Goal: Contribute content: Contribute content

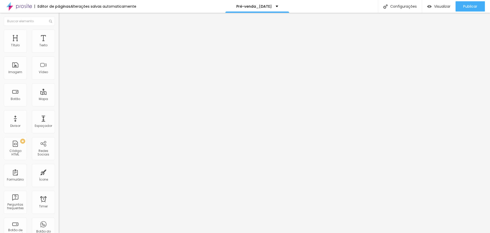
click at [63, 35] on span "Estilo" at bounding box center [67, 33] width 8 height 4
click at [59, 34] on li "Estilo" at bounding box center [88, 32] width 59 height 5
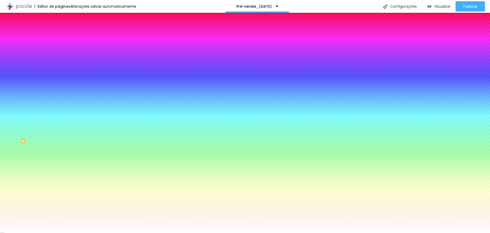
click at [59, 47] on span "Adicionar imagem" at bounding box center [75, 45] width 33 height 4
click at [87, 47] on span at bounding box center [88, 45] width 3 height 4
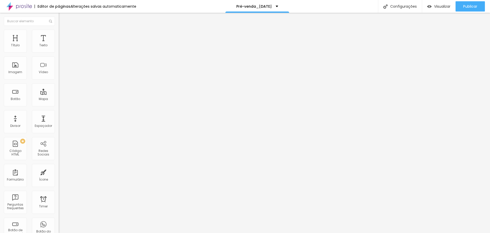
click at [59, 33] on li "Avançado" at bounding box center [88, 32] width 59 height 5
click at [63, 35] on span "Estilo" at bounding box center [67, 33] width 8 height 4
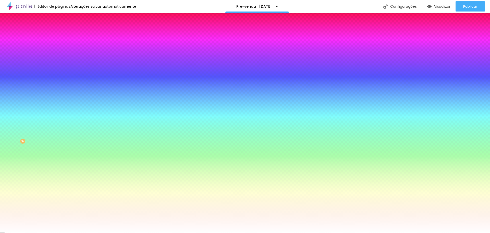
click at [63, 36] on span "Avançado" at bounding box center [71, 38] width 17 height 4
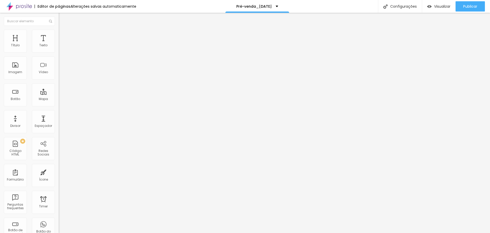
click at [63, 35] on span "Estilo" at bounding box center [67, 33] width 8 height 4
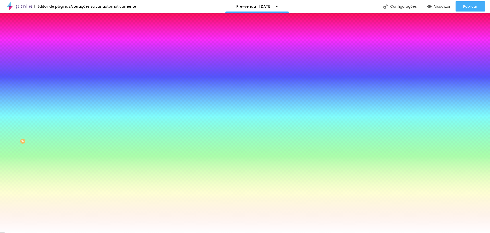
click at [63, 30] on span "Conteúdo" at bounding box center [71, 28] width 16 height 4
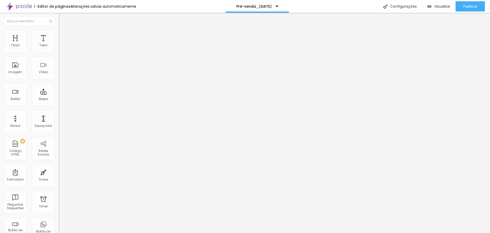
click at [59, 65] on img at bounding box center [61, 63] width 4 height 4
click at [59, 80] on span "Original" at bounding box center [65, 78] width 12 height 4
click at [59, 89] on span "Quadrado" at bounding box center [67, 87] width 17 height 4
click at [59, 86] on span "Padrão" at bounding box center [64, 84] width 11 height 4
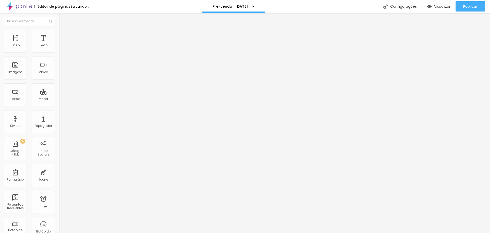
click at [59, 83] on span "Cinema" at bounding box center [65, 81] width 13 height 4
click at [59, 94] on span "Original" at bounding box center [65, 92] width 12 height 4
click at [63, 35] on span "Estilo" at bounding box center [67, 33] width 8 height 4
type input "2"
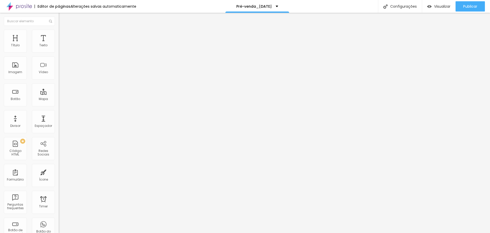
type input "13"
type input "54"
type input "61"
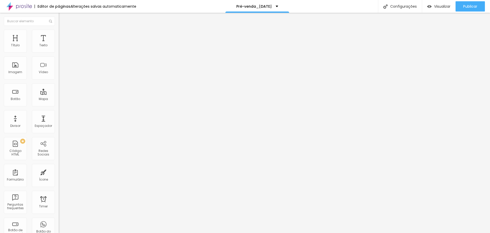
type input "61"
type input "67"
type input "76"
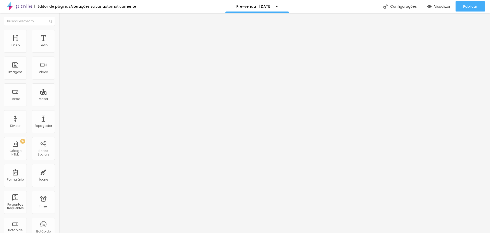
type input "77"
type input "81"
type input "82"
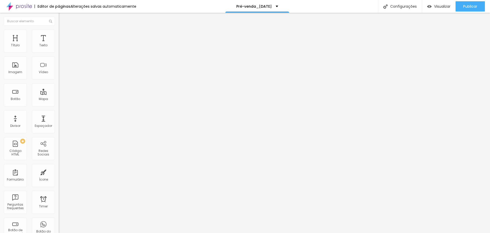
type input "82"
type input "84"
type input "87"
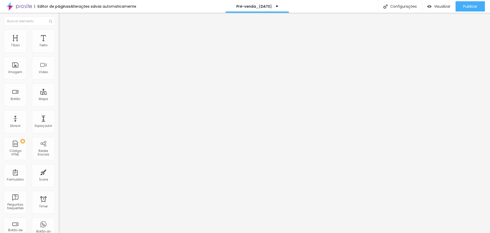
type input "92"
type input "95"
type input "100"
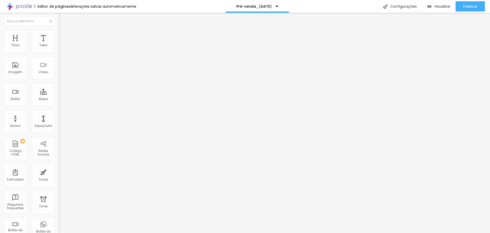
type input "100"
type input "102"
type input "107"
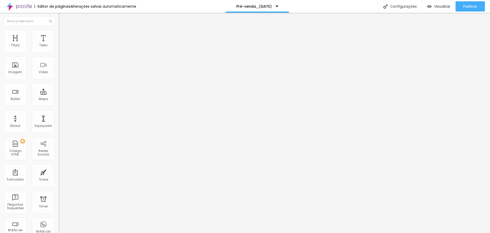
type input "109"
type input "110"
type input "112"
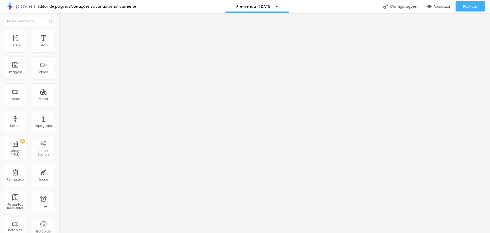
type input "112"
type input "114"
type input "115"
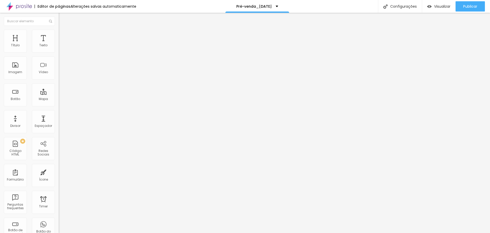
type input "117"
type input "118"
type input "122"
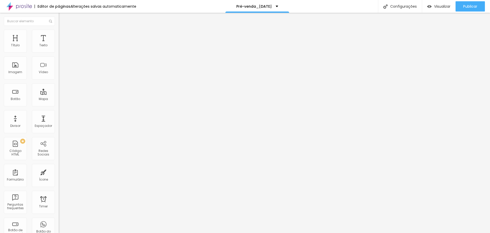
type input "122"
type input "123"
type input "127"
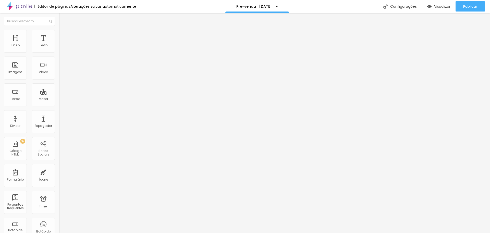
type input "130"
type input "132"
type input "133"
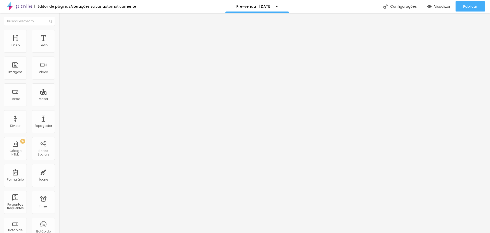
type input "133"
type input "135"
type input "137"
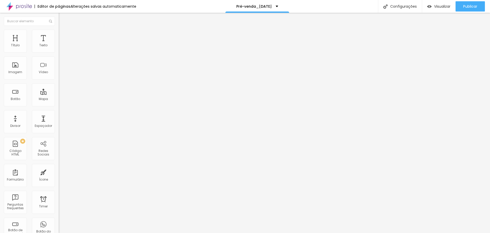
type input "138"
type input "140"
type input "142"
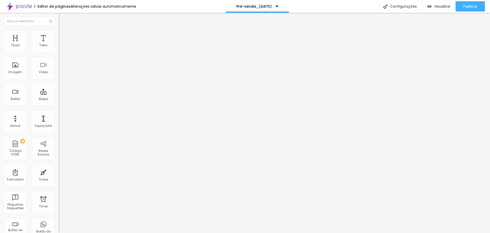
type input "142"
type input "178"
type input "183"
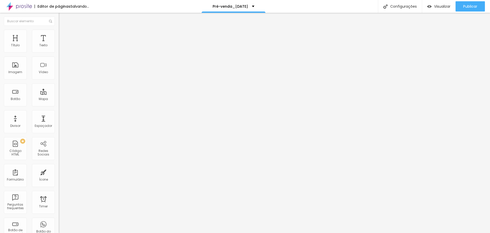
type input "184"
drag, startPoint x: 11, startPoint y: 65, endPoint x: 41, endPoint y: 66, distance: 29.9
click at [59, 112] on input "range" at bounding box center [75, 114] width 33 height 4
type input "109"
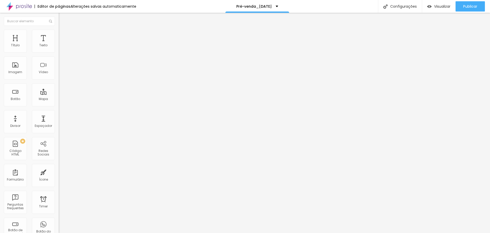
type input "109"
type input "87"
type input "69"
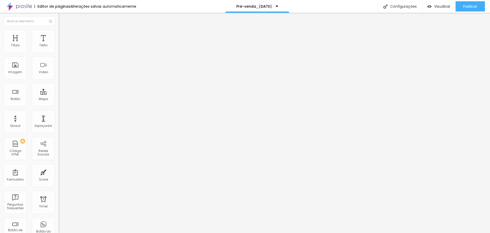
type input "31"
type input "11"
type input "0"
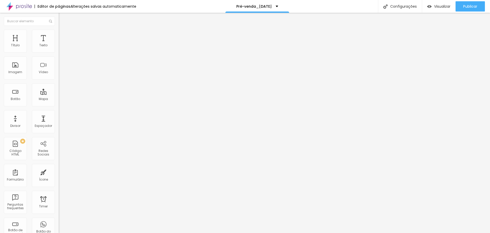
type input "0"
type input "10"
type input "128"
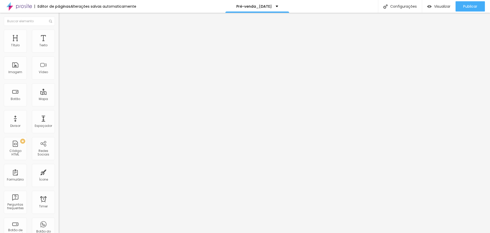
type input "137"
type input "145"
type input "151"
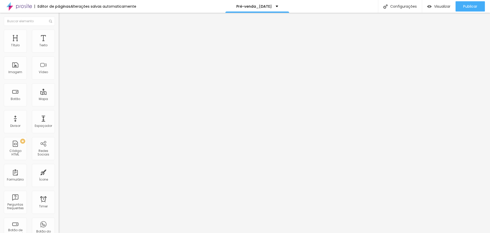
type input "151"
type input "160"
type input "168"
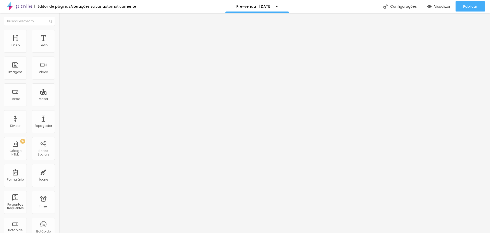
type input "173"
type input "179"
type input "184"
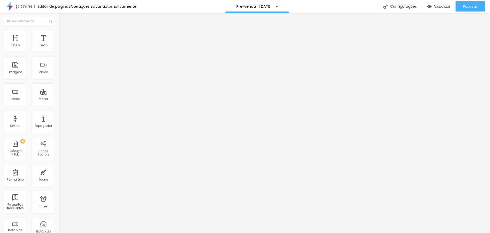
type input "184"
type input "189"
type input "194"
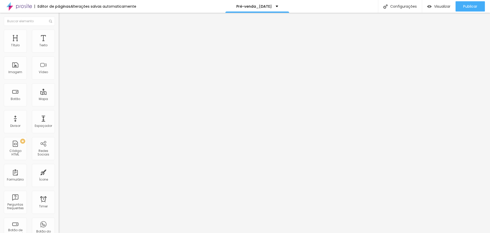
type input "200"
type input "196"
type input "92"
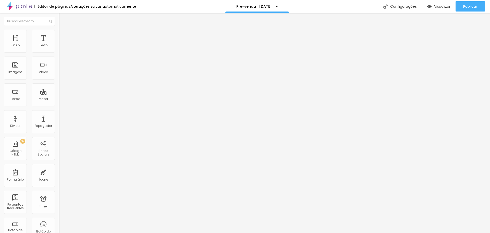
type input "92"
type input "61"
type input "33"
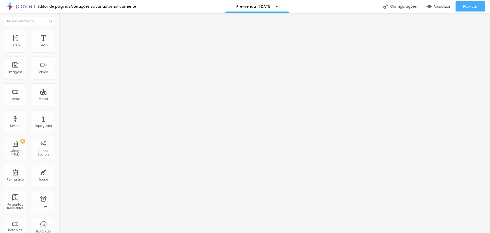
type input "16"
type input "5"
type input "0"
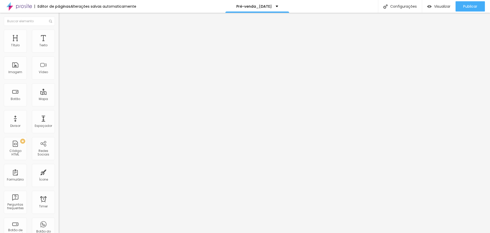
type input "0"
drag, startPoint x: 41, startPoint y: 66, endPoint x: 6, endPoint y: 64, distance: 34.2
type input "0"
click at [59, 112] on input "range" at bounding box center [75, 114] width 33 height 4
click at [59, 48] on input "100" at bounding box center [70, 45] width 22 height 5
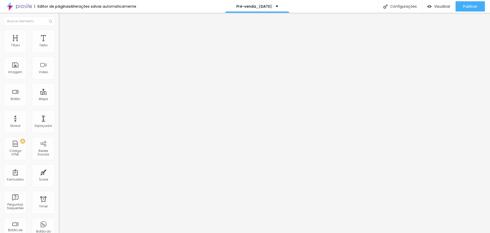
click at [59, 48] on input "100" at bounding box center [70, 45] width 22 height 5
type input "3"
type input "10"
type input "30"
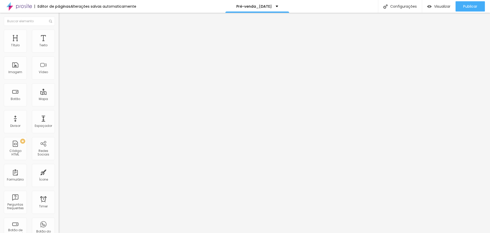
type input "30"
click at [59, 69] on img at bounding box center [61, 67] width 4 height 4
click at [89, 232] on div at bounding box center [245, 236] width 490 height 0
click at [63, 35] on span "Avançado" at bounding box center [71, 33] width 17 height 4
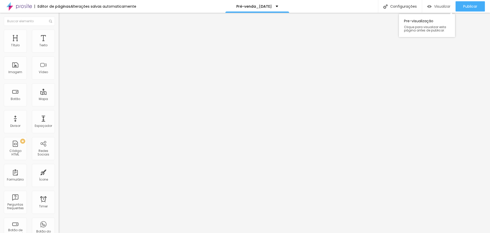
click at [437, 6] on span "Visualizar" at bounding box center [442, 6] width 16 height 4
click at [59, 56] on span "Titulo 4" at bounding box center [66, 53] width 14 height 5
click at [59, 60] on span "Titulo 5" at bounding box center [64, 58] width 11 height 4
click at [59, 33] on img at bounding box center [61, 32] width 5 height 5
click at [59, 29] on img at bounding box center [61, 27] width 5 height 5
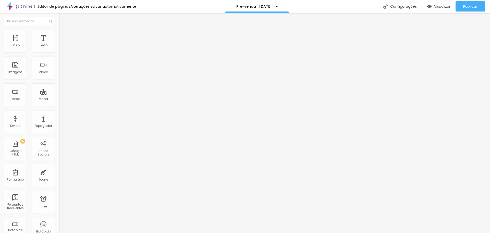
click at [59, 64] on span "Titulo 6" at bounding box center [64, 61] width 10 height 4
click at [39, 39] on div "Texto" at bounding box center [43, 41] width 23 height 23
click at [59, 33] on li "Avançado" at bounding box center [88, 32] width 59 height 5
click at [59, 30] on li "Estilo" at bounding box center [88, 27] width 59 height 5
click at [59, 44] on span "Trocar imagem" at bounding box center [73, 42] width 28 height 4
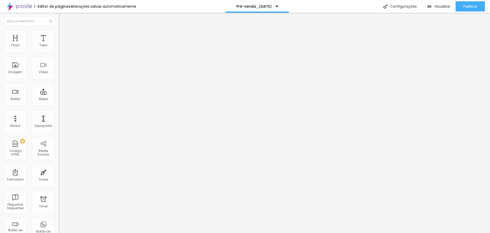
click at [59, 80] on span "Original" at bounding box center [65, 78] width 12 height 4
click at [59, 89] on span "Quadrado" at bounding box center [67, 87] width 17 height 4
click at [59, 86] on span "Padrão" at bounding box center [64, 84] width 11 height 4
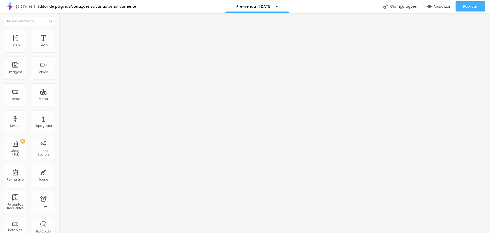
click at [59, 83] on span "Cinema" at bounding box center [65, 81] width 13 height 4
click at [59, 91] on span "Quadrado" at bounding box center [67, 89] width 17 height 4
click at [63, 34] on span "Estilo" at bounding box center [67, 33] width 8 height 4
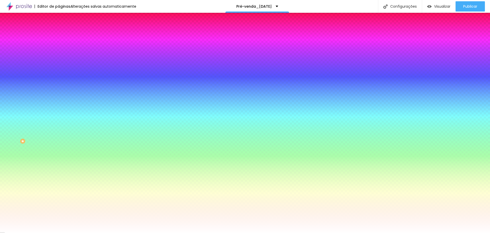
click at [59, 75] on input "#FFFFFF" at bounding box center [89, 71] width 61 height 5
click at [59, 69] on div at bounding box center [88, 69] width 59 height 0
click at [59, 75] on input "#FFFFFF" at bounding box center [89, 71] width 61 height 5
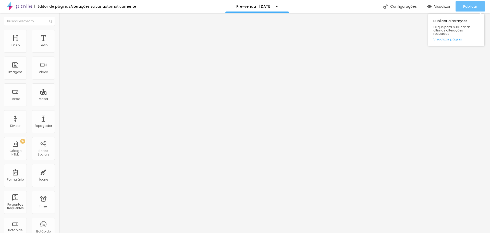
click at [467, 5] on span "Publicar" at bounding box center [470, 6] width 14 height 4
click at [59, 33] on li "Avançado" at bounding box center [88, 32] width 59 height 5
click at [63, 34] on span "Estilo" at bounding box center [67, 33] width 8 height 4
click at [63, 35] on span "Estilo" at bounding box center [67, 33] width 8 height 4
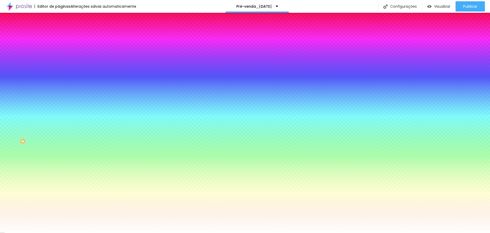
click at [59, 75] on input "#FFFFFF" at bounding box center [89, 71] width 61 height 5
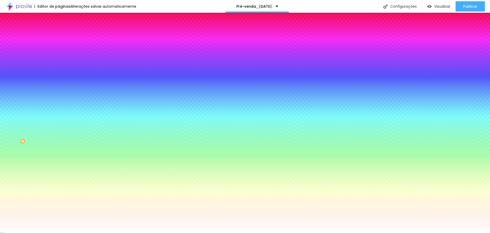
click at [59, 75] on input "#FFFFFF" at bounding box center [89, 71] width 61 height 5
drag, startPoint x: 53, startPoint y: 93, endPoint x: 43, endPoint y: 93, distance: 9.7
click at [59, 75] on input "#FFFFFF" at bounding box center [89, 71] width 61 height 5
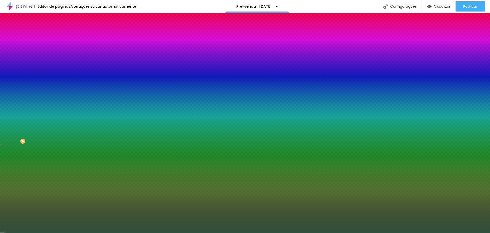
type input "#30503A"
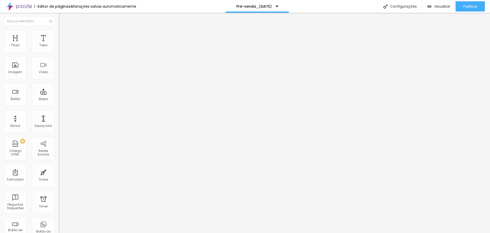
click at [59, 33] on img at bounding box center [61, 32] width 5 height 5
type input "35"
type input "40"
drag, startPoint x: 17, startPoint y: 55, endPoint x: 22, endPoint y: 54, distance: 4.9
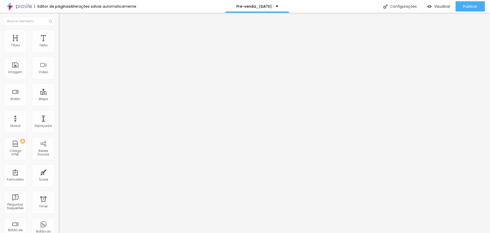
type input "40"
click at [59, 52] on input "range" at bounding box center [75, 50] width 33 height 4
click at [63, 35] on span "Estilo" at bounding box center [67, 33] width 8 height 4
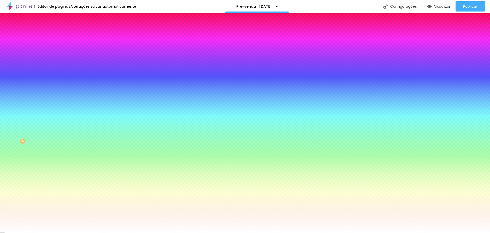
click at [59, 75] on input "#FFFFFF" at bounding box center [89, 71] width 61 height 5
drag, startPoint x: 52, startPoint y: 93, endPoint x: 46, endPoint y: 93, distance: 6.4
click at [59, 75] on input "#FFFFFF" at bounding box center [89, 71] width 61 height 5
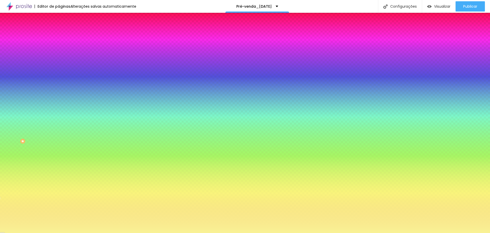
drag, startPoint x: 53, startPoint y: 94, endPoint x: 42, endPoint y: 93, distance: 10.2
click at [59, 75] on input "#F9F295" at bounding box center [89, 71] width 61 height 5
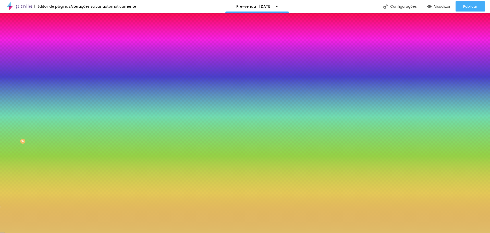
type input "#DFBD69"
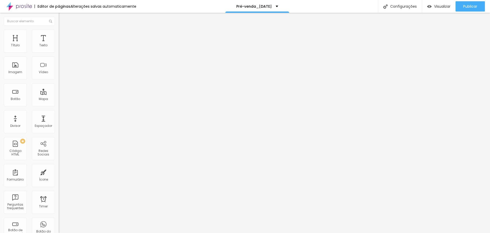
click at [59, 33] on li "Estilo" at bounding box center [88, 32] width 59 height 5
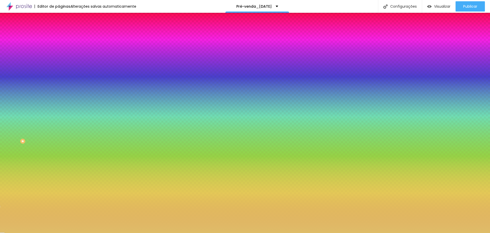
drag, startPoint x: 53, startPoint y: 93, endPoint x: 43, endPoint y: 92, distance: 10.5
click at [59, 75] on input "#DFBD69" at bounding box center [89, 71] width 61 height 5
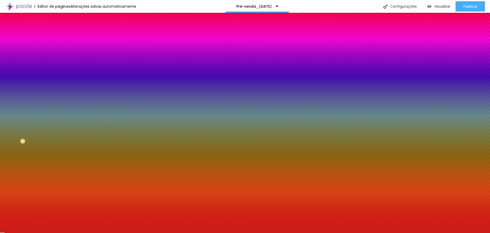
drag, startPoint x: 54, startPoint y: 93, endPoint x: 43, endPoint y: 93, distance: 10.5
click at [59, 75] on input "#CD1C18" at bounding box center [89, 71] width 61 height 5
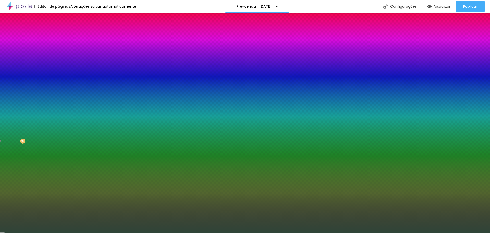
type input "#2F4538"
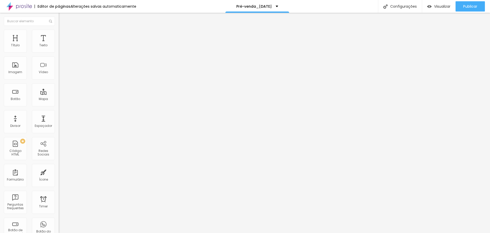
click at [59, 33] on li "Estilo" at bounding box center [88, 32] width 59 height 5
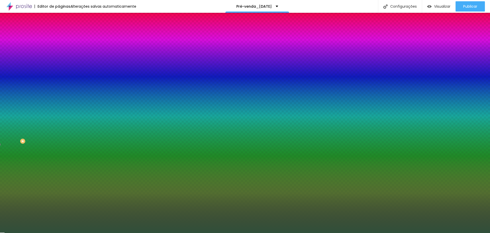
drag, startPoint x: 53, startPoint y: 92, endPoint x: 42, endPoint y: 91, distance: 11.2
click at [59, 75] on input "#30503A" at bounding box center [89, 71] width 61 height 5
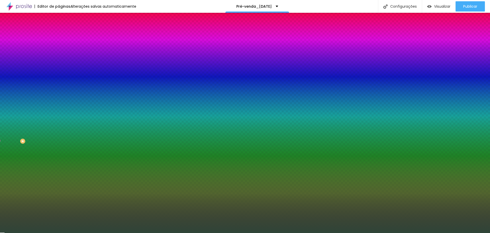
type input "#2F4538"
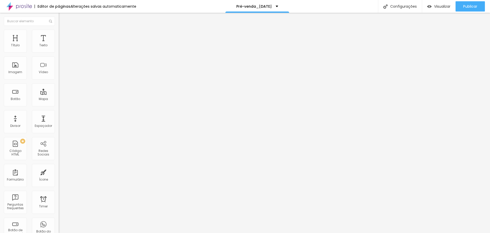
click at [63, 35] on span "Estilo" at bounding box center [67, 33] width 8 height 4
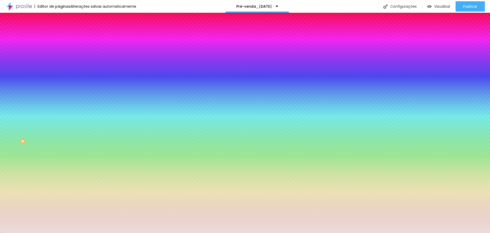
drag, startPoint x: 54, startPoint y: 51, endPoint x: 43, endPoint y: 51, distance: 10.7
click at [59, 51] on input "#EADCDB" at bounding box center [89, 51] width 61 height 5
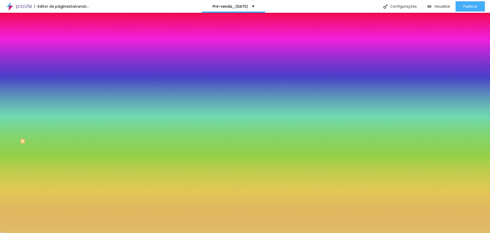
type input "#DFBD69"
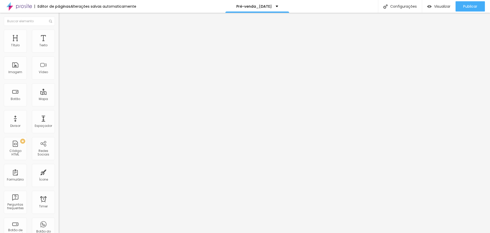
click at [63, 44] on span "Titulo 1" at bounding box center [71, 40] width 17 height 7
click at [61, 74] on icon "button" at bounding box center [62, 72] width 2 height 2
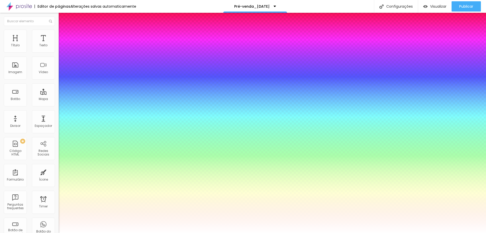
type input "1"
type input "0.5"
type input "54"
type input "1"
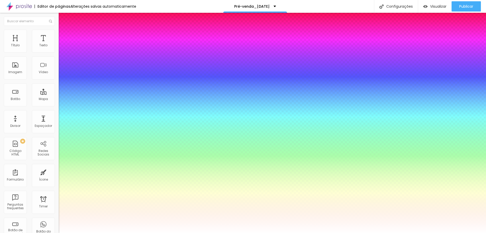
type input "0.5"
type input "55"
type input "1"
type input "0.5"
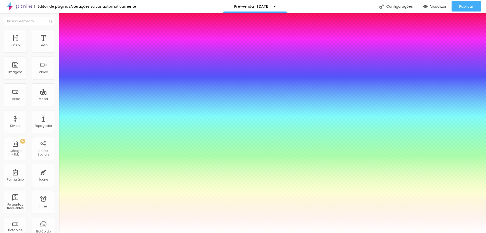
type input "57"
type input "1"
type input "0.5"
type input "1"
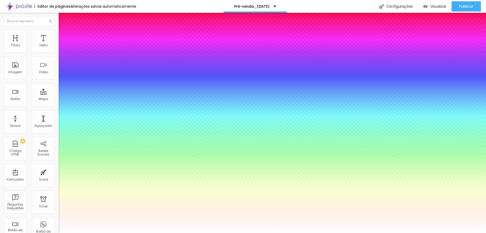
type input "0.5"
type input "58"
type input "1"
type input "0.5"
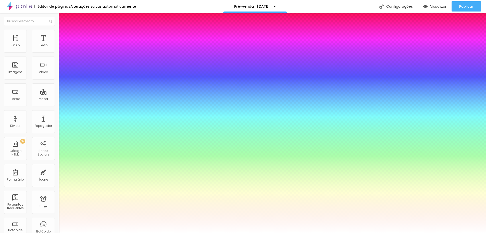
type input "59"
type input "1"
type input "0.5"
type input "61"
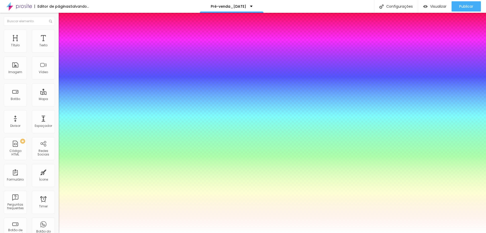
type input "61"
type input "1"
type input "0.5"
type input "62"
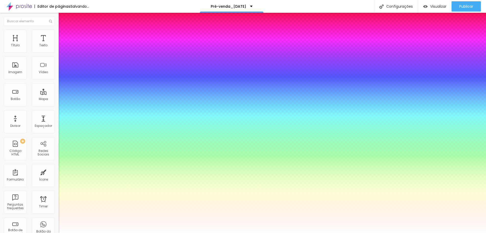
type input "1"
type input "0.5"
type input "63"
type input "1"
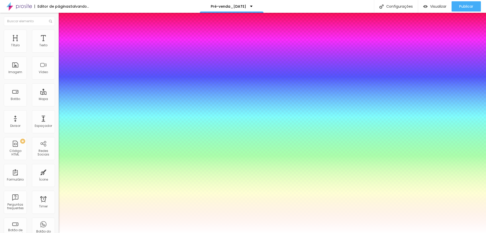
type input "0.5"
type input "64"
type input "1"
type input "0.5"
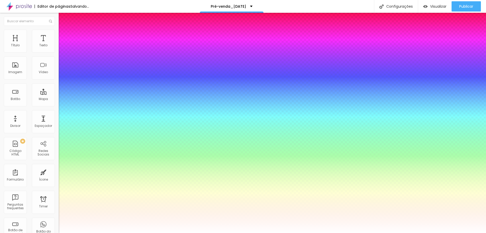
type input "65"
type input "1"
type input "0.5"
type input "66"
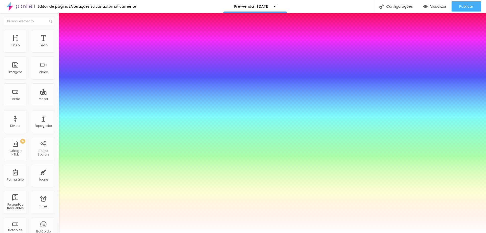
type input "66"
type input "1"
type input "0.5"
type input "67"
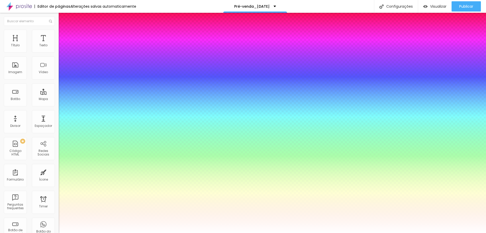
type input "1"
type input "0.5"
drag, startPoint x: 83, startPoint y: 144, endPoint x: 89, endPoint y: 144, distance: 5.4
type input "67"
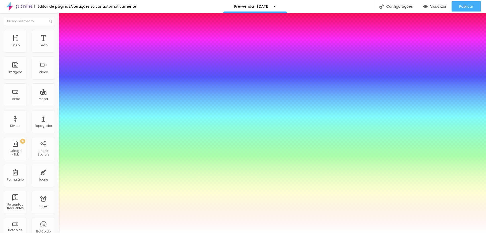
type input "1"
type input "0.5"
type input "1"
type input "0.5"
click at [141, 232] on div at bounding box center [243, 233] width 486 height 0
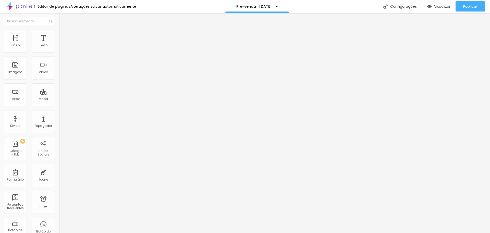
click at [59, 30] on img at bounding box center [61, 32] width 5 height 5
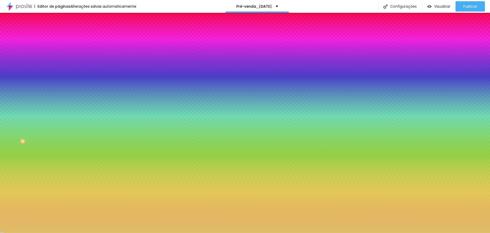
drag, startPoint x: 53, startPoint y: 51, endPoint x: 44, endPoint y: 51, distance: 8.4
click at [59, 51] on input "#DFBD69" at bounding box center [89, 51] width 61 height 5
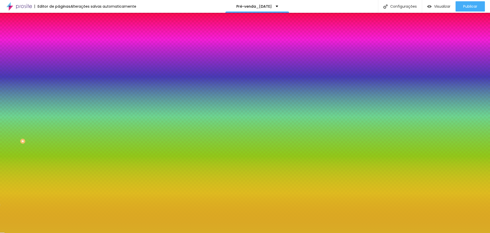
drag, startPoint x: 43, startPoint y: 51, endPoint x: 56, endPoint y: 51, distance: 13.0
click at [59, 51] on div "Cor de fundo Voltar ao padrão #D9AD26 0 [PERSON_NAME] arredondada" at bounding box center [88, 83] width 59 height 86
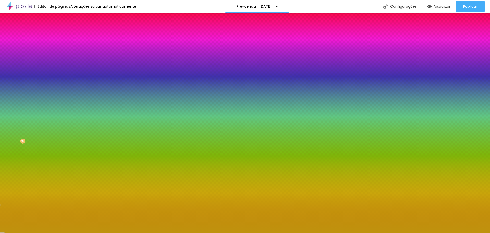
drag, startPoint x: 53, startPoint y: 51, endPoint x: 42, endPoint y: 51, distance: 10.2
click at [59, 51] on input "#BF930D" at bounding box center [89, 51] width 61 height 5
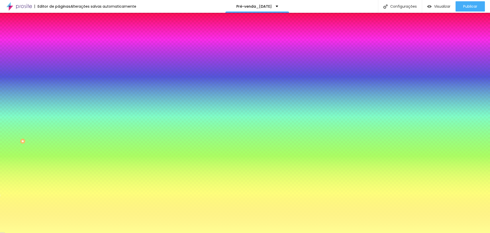
drag, startPoint x: 52, startPoint y: 52, endPoint x: 45, endPoint y: 52, distance: 7.7
click at [59, 52] on input "#FFFF94" at bounding box center [89, 51] width 61 height 5
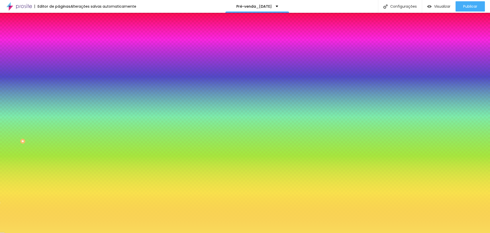
type input "#F9DB5C"
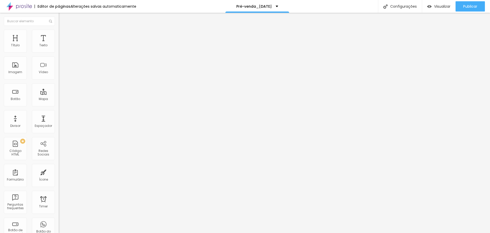
click at [59, 34] on li "Estilo" at bounding box center [88, 32] width 59 height 5
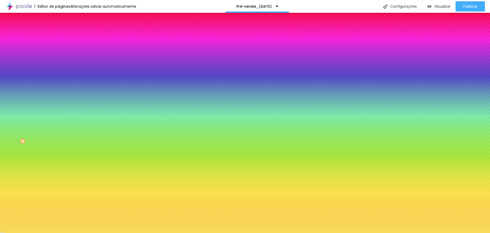
click at [59, 51] on input "#F9DB5C" at bounding box center [89, 51] width 61 height 5
drag, startPoint x: 43, startPoint y: 52, endPoint x: 56, endPoint y: 51, distance: 13.0
click at [59, 51] on div "Cor de fundo Voltar ao padrão #F9DB5C 0 [PERSON_NAME] arredondada" at bounding box center [88, 83] width 59 height 86
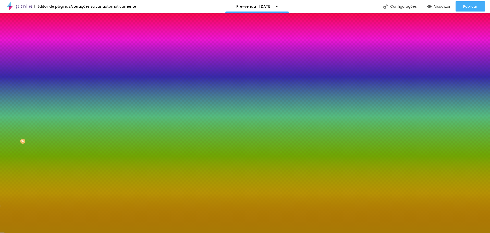
drag, startPoint x: 53, startPoint y: 52, endPoint x: 43, endPoint y: 51, distance: 9.8
click at [59, 51] on input "#A87B05" at bounding box center [89, 51] width 61 height 5
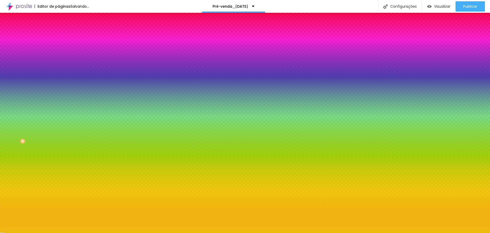
type input "#EFB810"
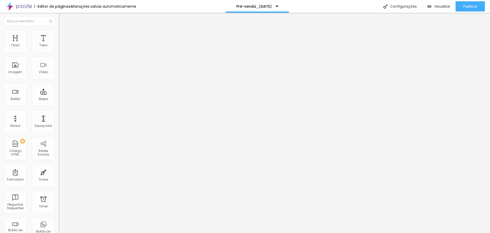
click at [59, 33] on img at bounding box center [61, 32] width 5 height 5
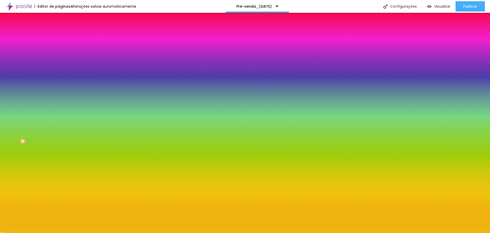
drag, startPoint x: 53, startPoint y: 52, endPoint x: 43, endPoint y: 51, distance: 9.2
click at [59, 51] on input "#EFB810" at bounding box center [89, 51] width 61 height 5
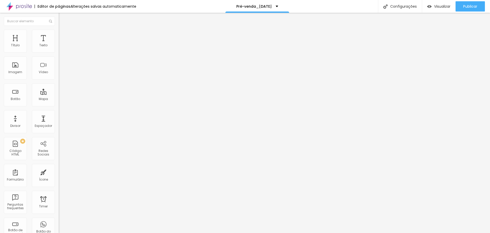
click at [63, 19] on img "button" at bounding box center [65, 19] width 4 height 4
click at [59, 35] on li "Avançado" at bounding box center [88, 37] width 59 height 5
click at [63, 17] on img "button" at bounding box center [65, 19] width 4 height 4
click at [63, 34] on span "Estilo" at bounding box center [67, 33] width 8 height 4
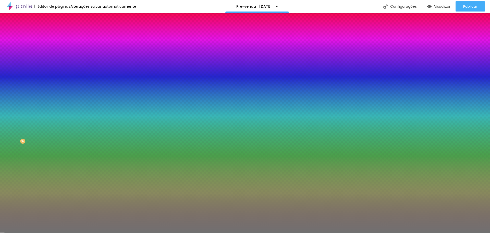
drag, startPoint x: 28, startPoint y: 66, endPoint x: 40, endPoint y: 69, distance: 13.1
click at [59, 66] on input "range" at bounding box center [75, 64] width 33 height 4
drag, startPoint x: 23, startPoint y: 80, endPoint x: 14, endPoint y: 82, distance: 10.0
click at [59, 79] on input "range" at bounding box center [75, 77] width 33 height 4
click at [63, 36] on span "Avançado" at bounding box center [71, 38] width 17 height 4
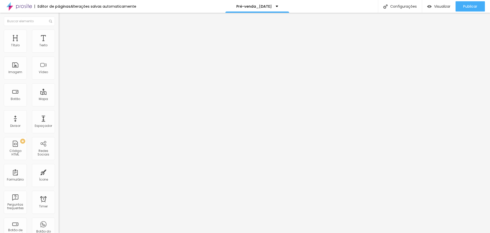
click at [63, 30] on span "Conteúdo" at bounding box center [71, 28] width 16 height 4
click at [59, 60] on span "Sólido" at bounding box center [64, 59] width 10 height 4
click at [59, 141] on div "Editar Divisor Conteúdo Estilo Avançado Alinhamento Tipo Sólido Sólido Pontilha…" at bounding box center [88, 123] width 59 height 220
click at [59, 33] on li "Estilo" at bounding box center [88, 32] width 59 height 5
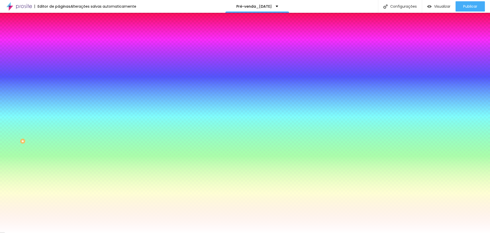
click at [59, 35] on li "Avançado" at bounding box center [88, 37] width 59 height 5
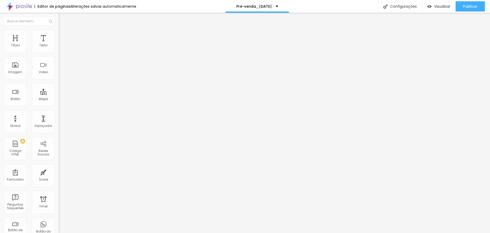
click at [59, 115] on input "text" at bounding box center [89, 117] width 61 height 5
paste input "[URL][DOMAIN_NAME]"
click at [467, 7] on span "Publicar" at bounding box center [470, 6] width 14 height 4
click at [479, 4] on button "Publicar" at bounding box center [470, 6] width 29 height 10
